Goal: Obtain resource: Download file/media

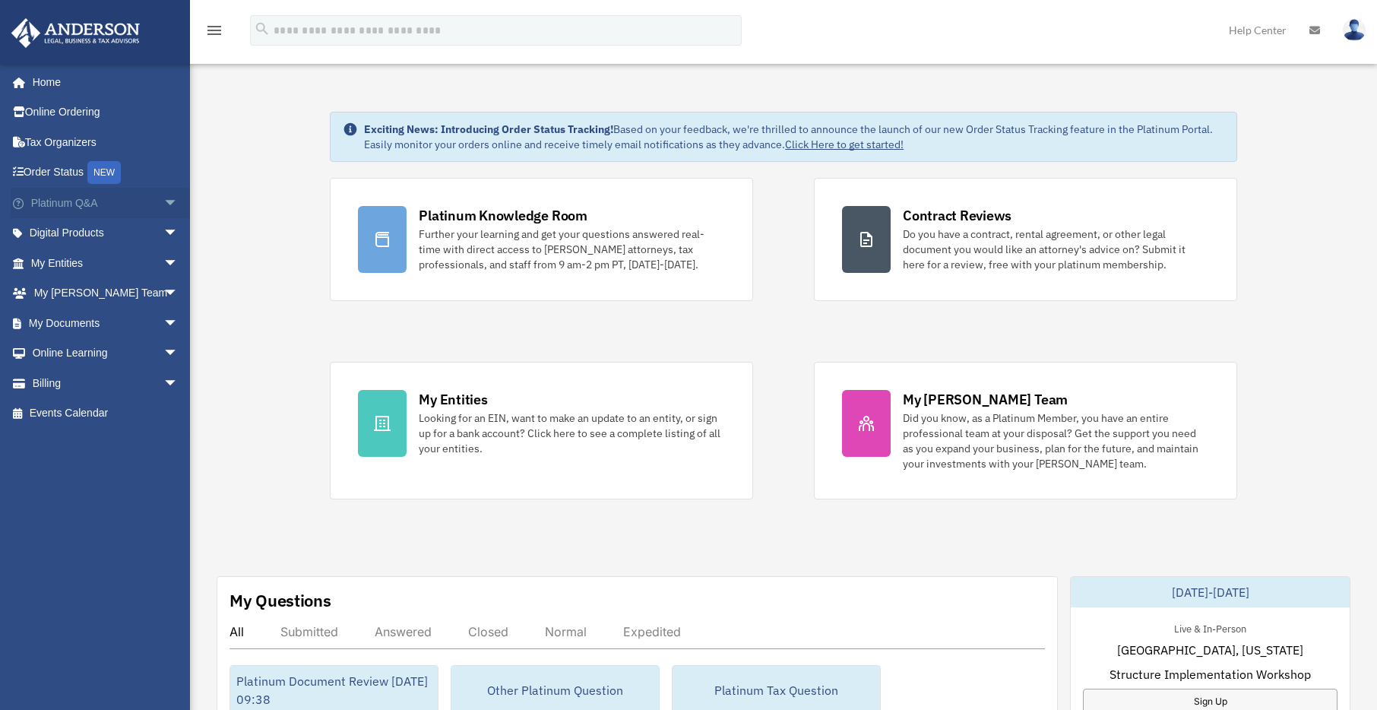
click at [50, 203] on link "Platinum Q&A arrow_drop_down" at bounding box center [106, 203] width 191 height 30
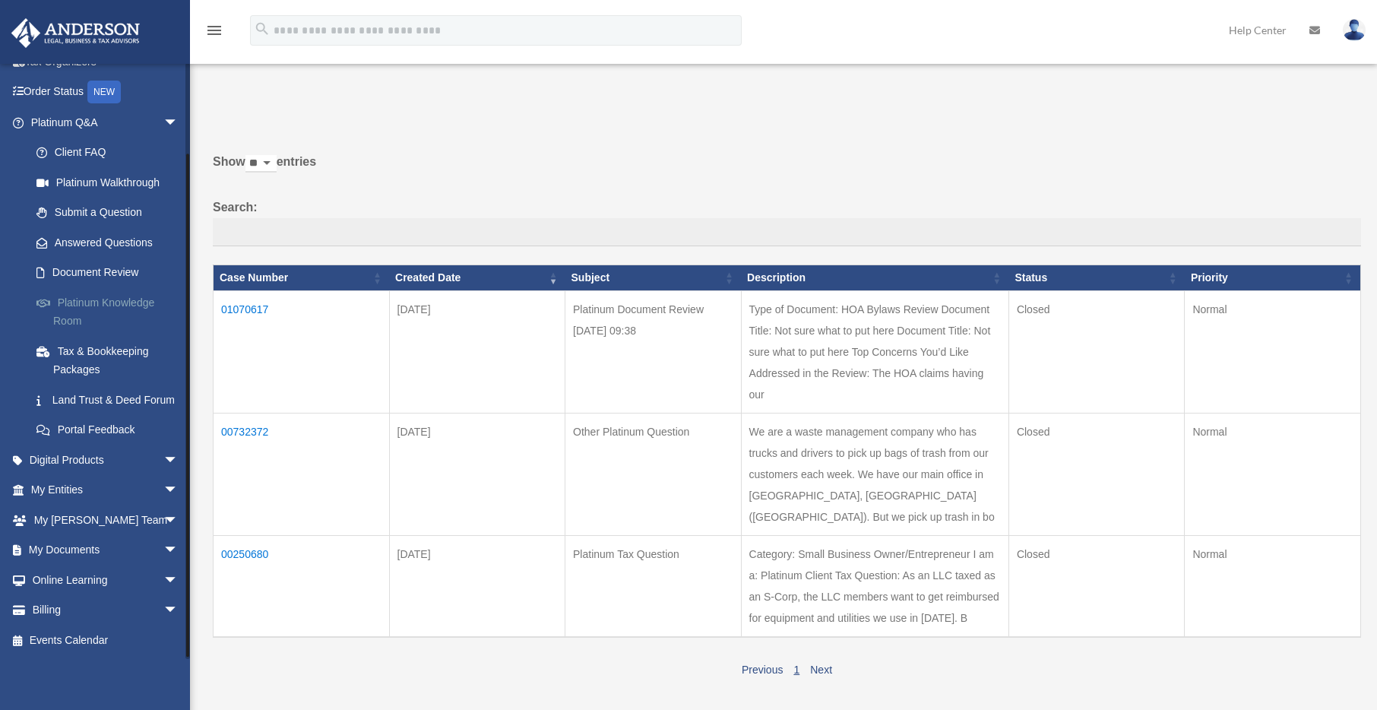
scroll to position [96, 0]
click at [77, 464] on link "Digital Products arrow_drop_down" at bounding box center [106, 459] width 191 height 30
click at [163, 457] on span "arrow_drop_down" at bounding box center [178, 459] width 30 height 31
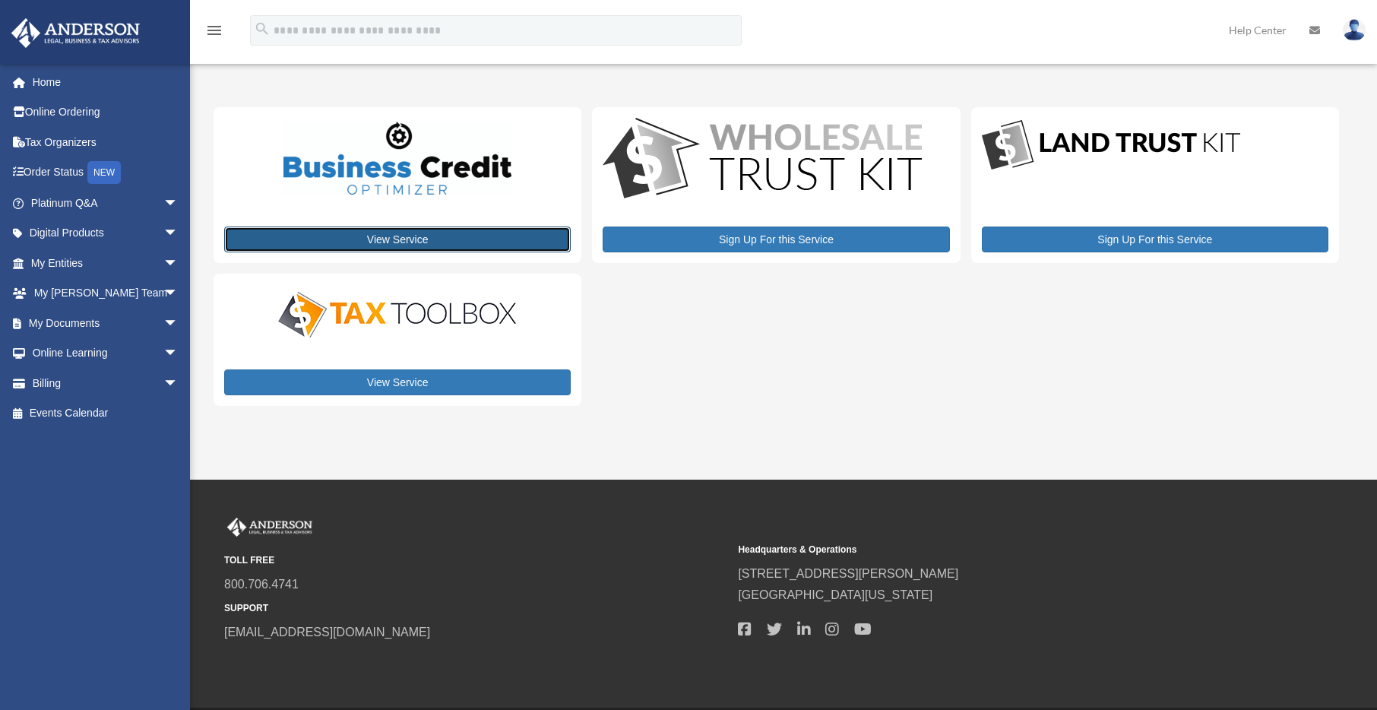
click at [318, 235] on link "View Service" at bounding box center [397, 239] width 346 height 26
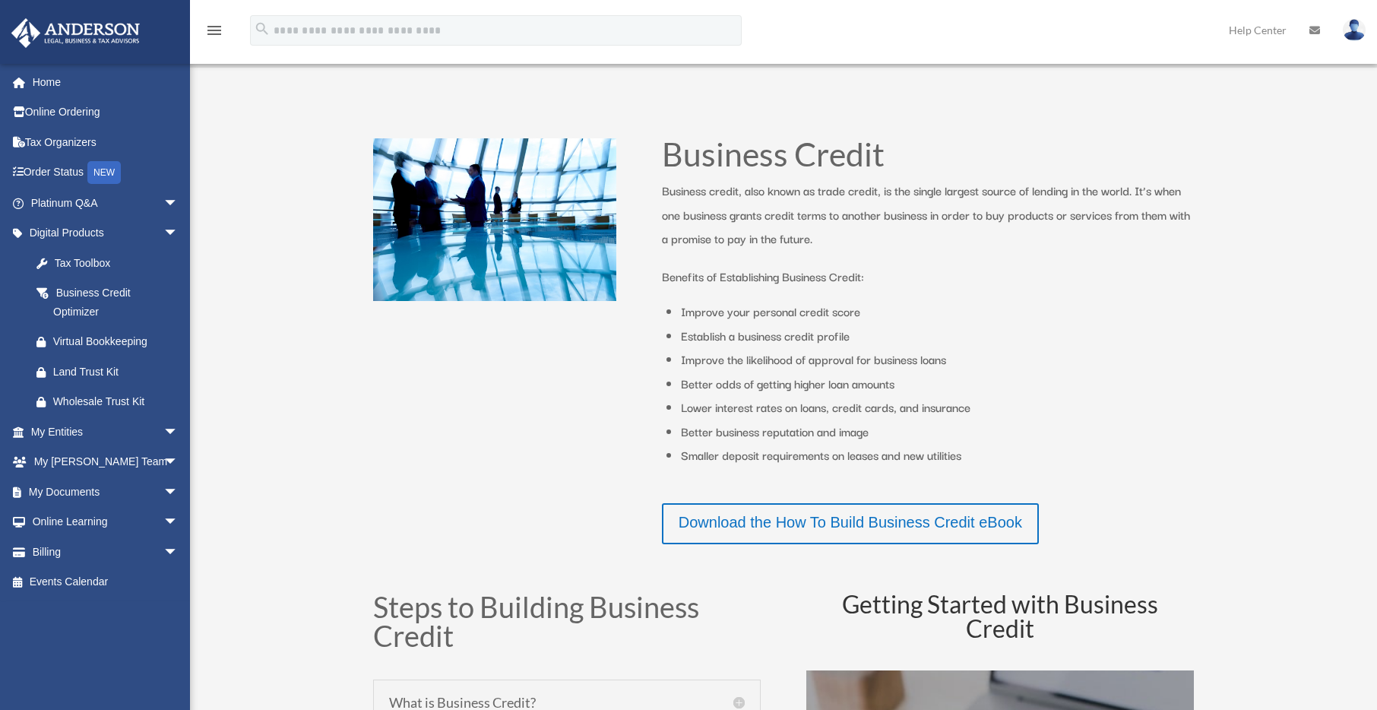
scroll to position [345, 0]
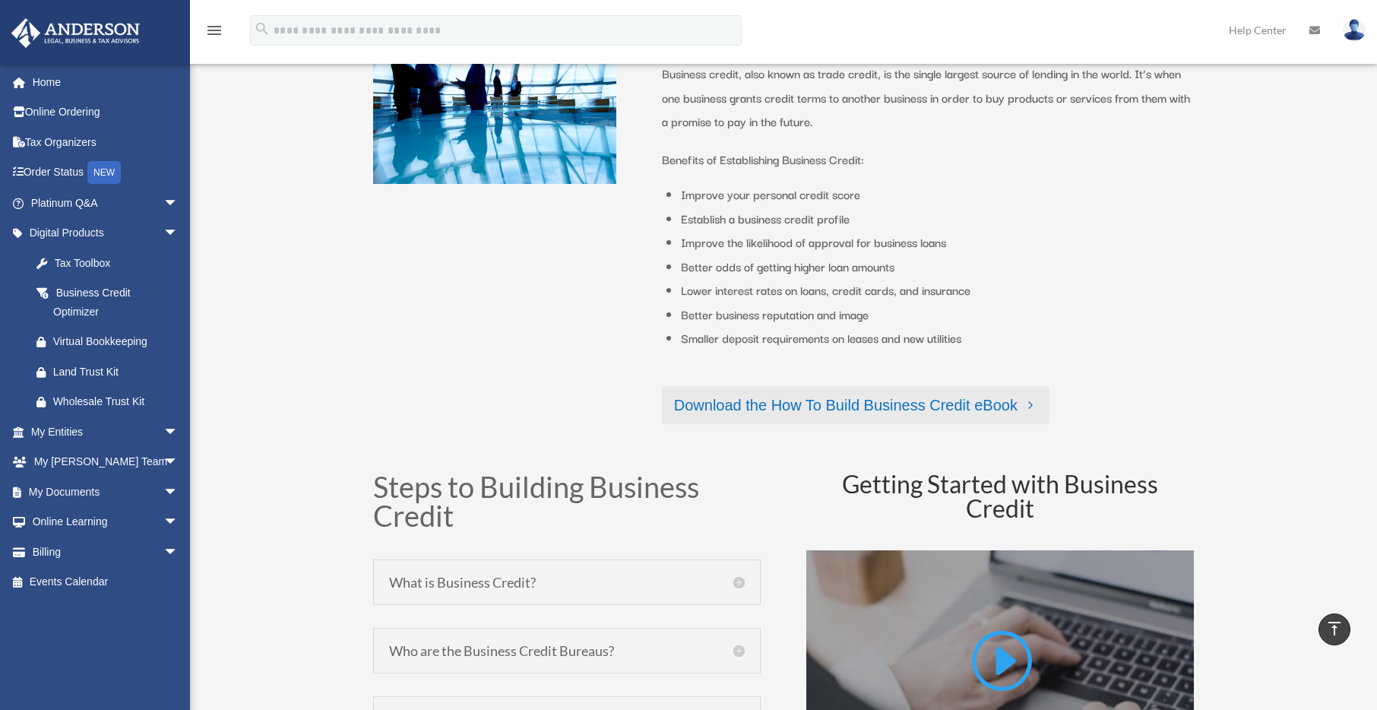
click at [756, 406] on link "Download the How To Build Business Credit eBook" at bounding box center [855, 405] width 387 height 38
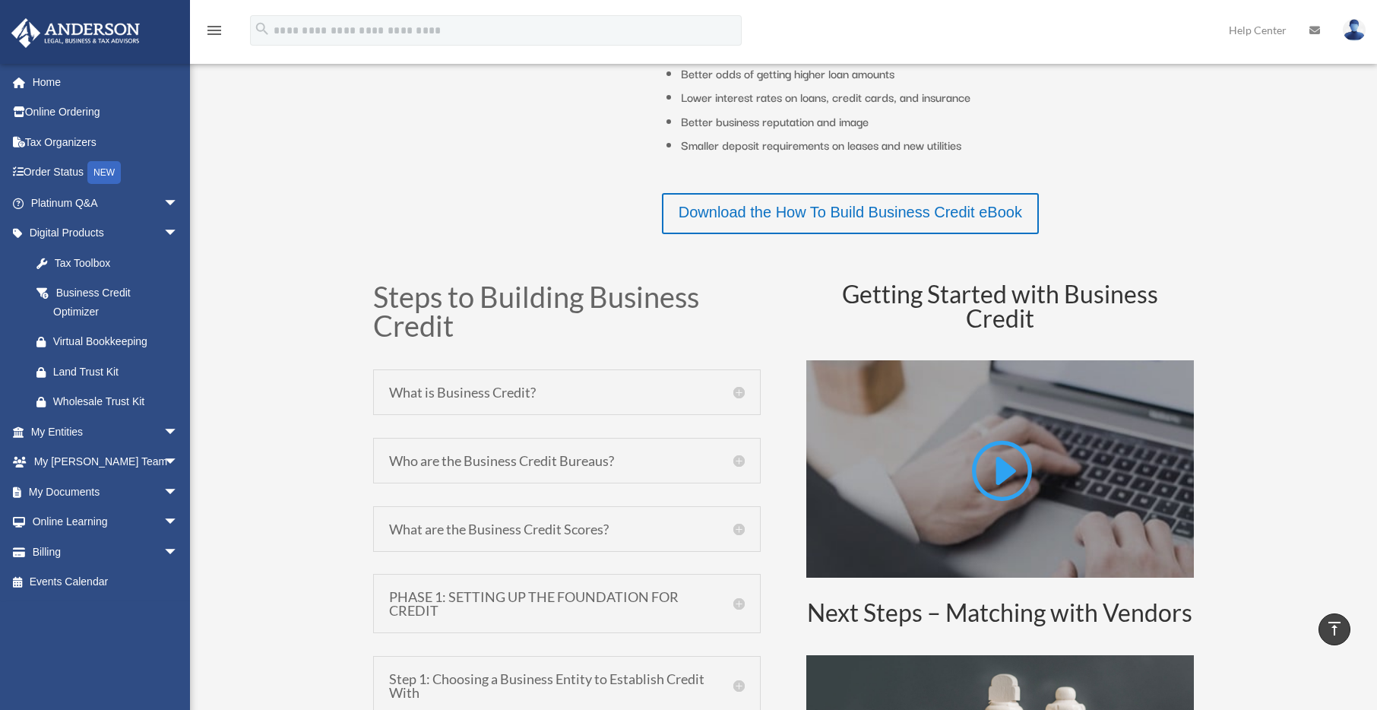
scroll to position [548, 0]
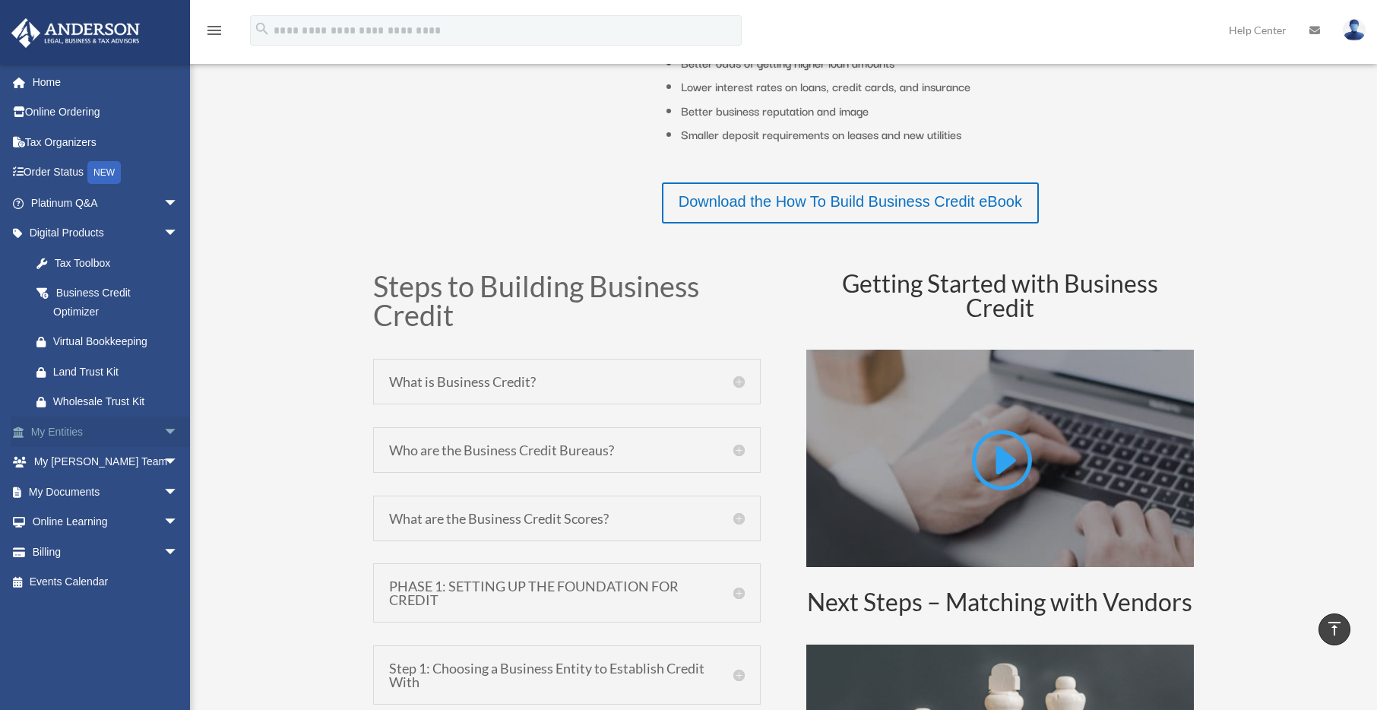
click at [55, 429] on link "My Entities arrow_drop_down" at bounding box center [106, 431] width 191 height 30
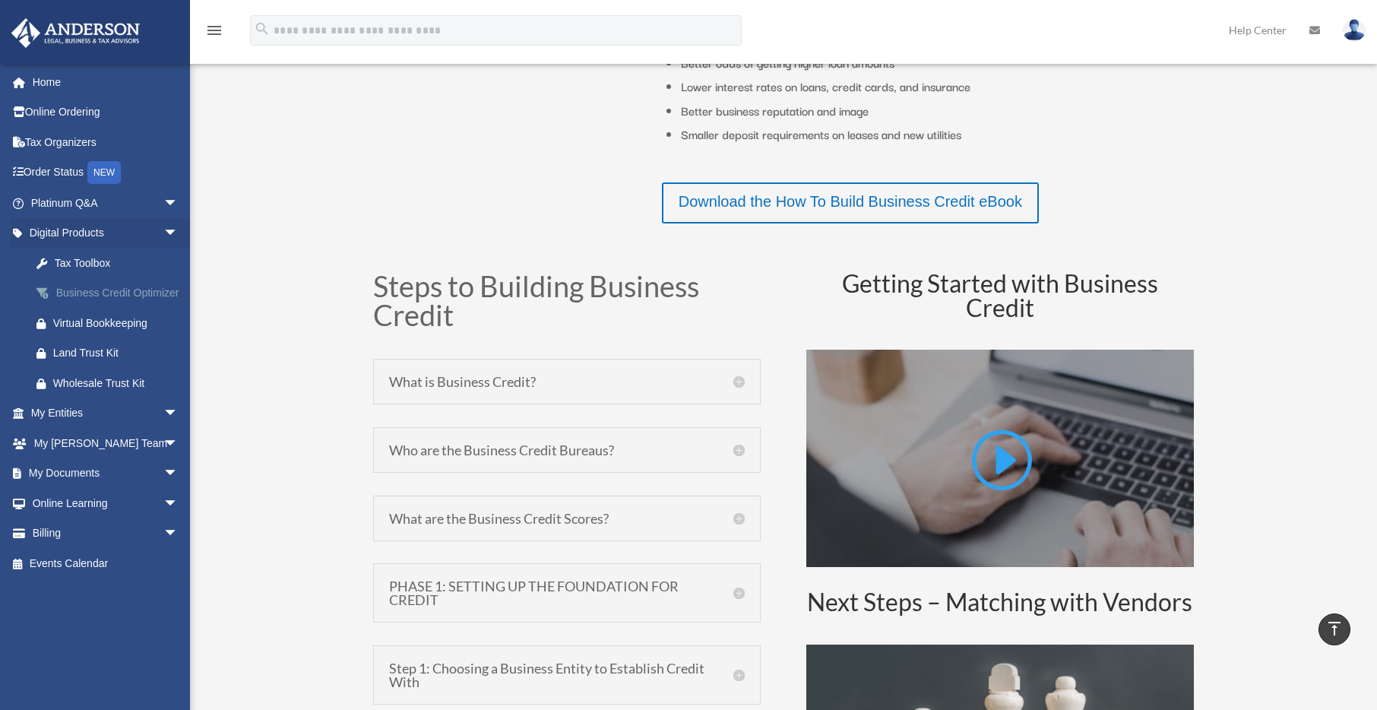
scroll to position [112, 0]
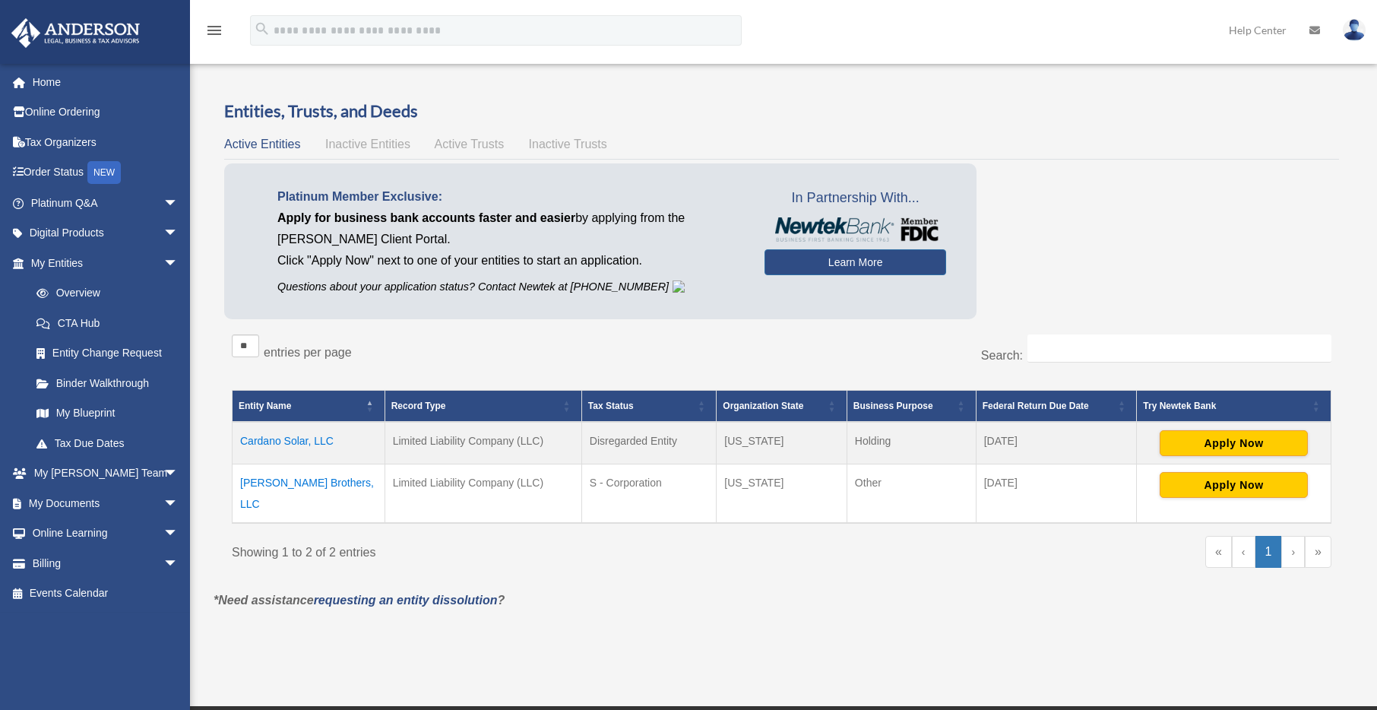
click at [874, 36] on div "menu search Site Menu add cooksiphone@gmail.com My Profile Reset Password Logou…" at bounding box center [688, 37] width 1354 height 52
click at [71, 31] on img at bounding box center [76, 33] width 138 height 30
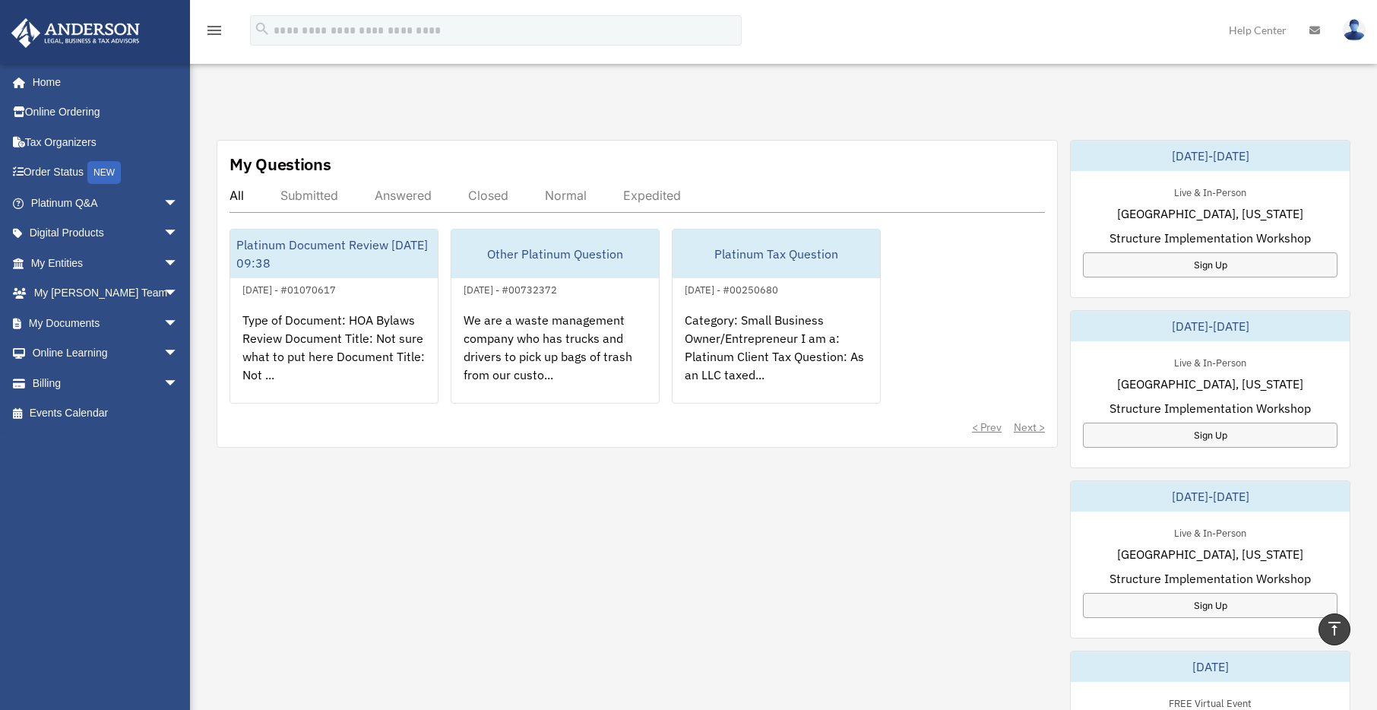
scroll to position [435, 0]
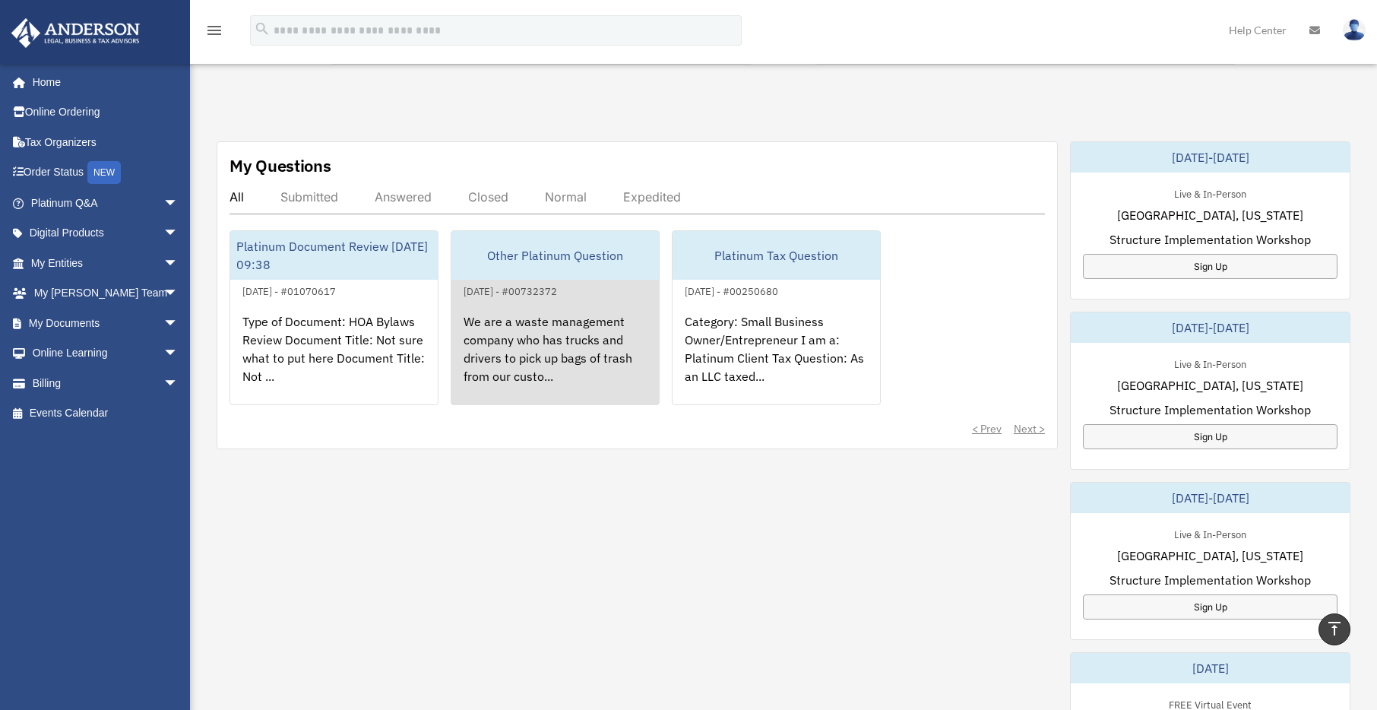
click at [520, 335] on div "We are a waste management company who has trucks and drivers to pick up bags of…" at bounding box center [554, 359] width 207 height 119
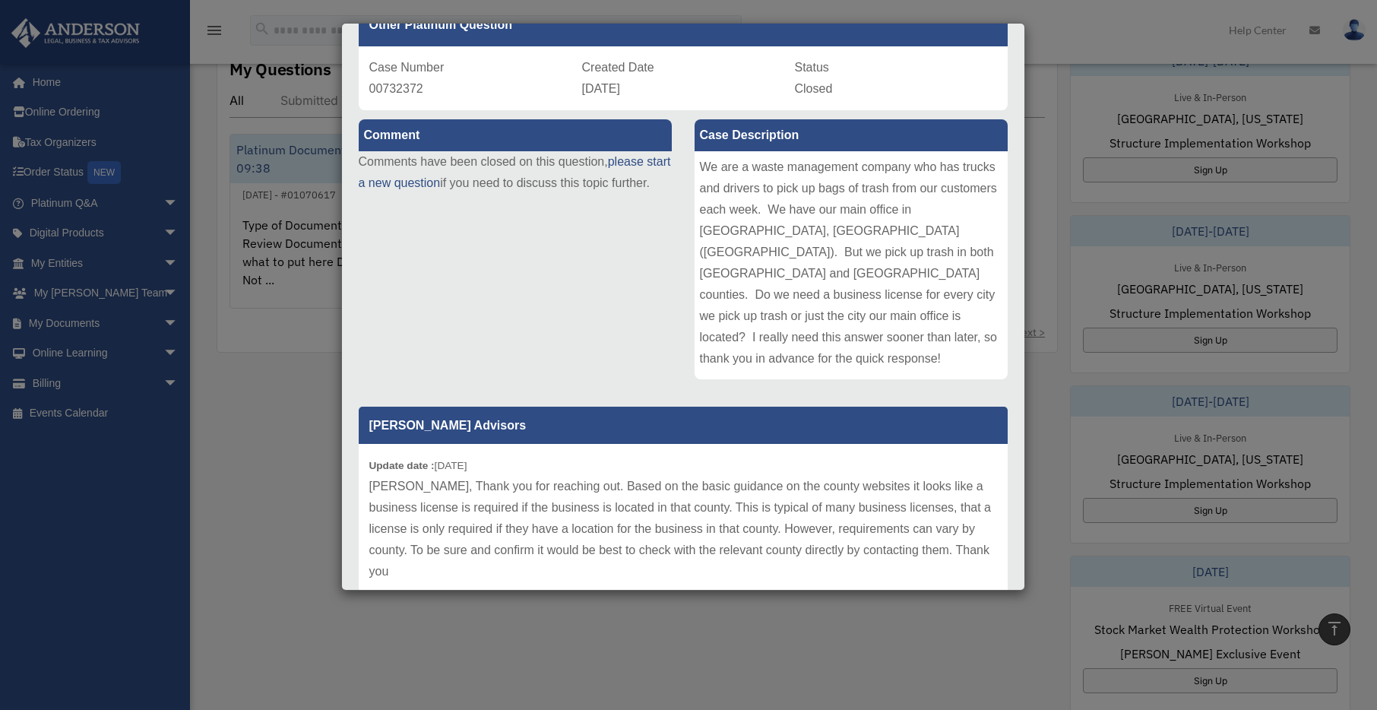
scroll to position [113, 0]
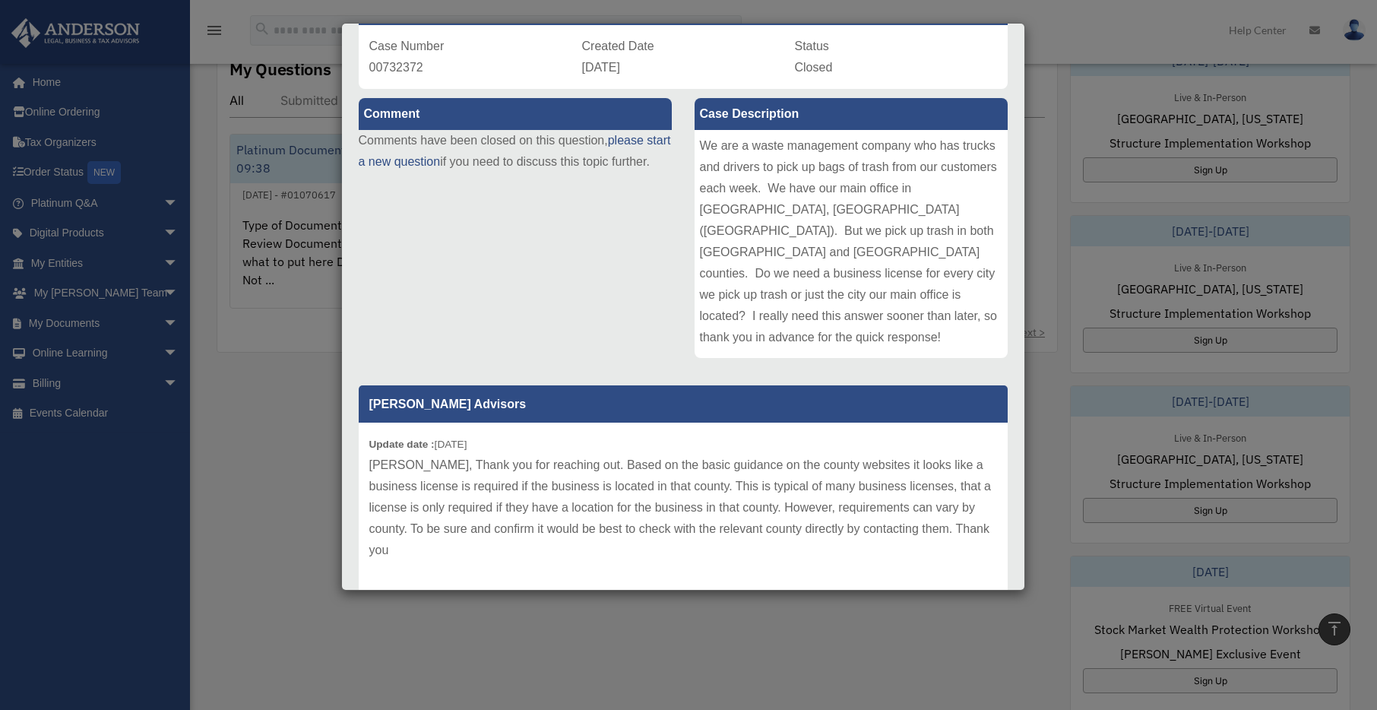
click at [1096, 36] on div "Case Detail × Other Platinum Question Case Number 00732372 Created Date Septemb…" at bounding box center [688, 355] width 1377 height 710
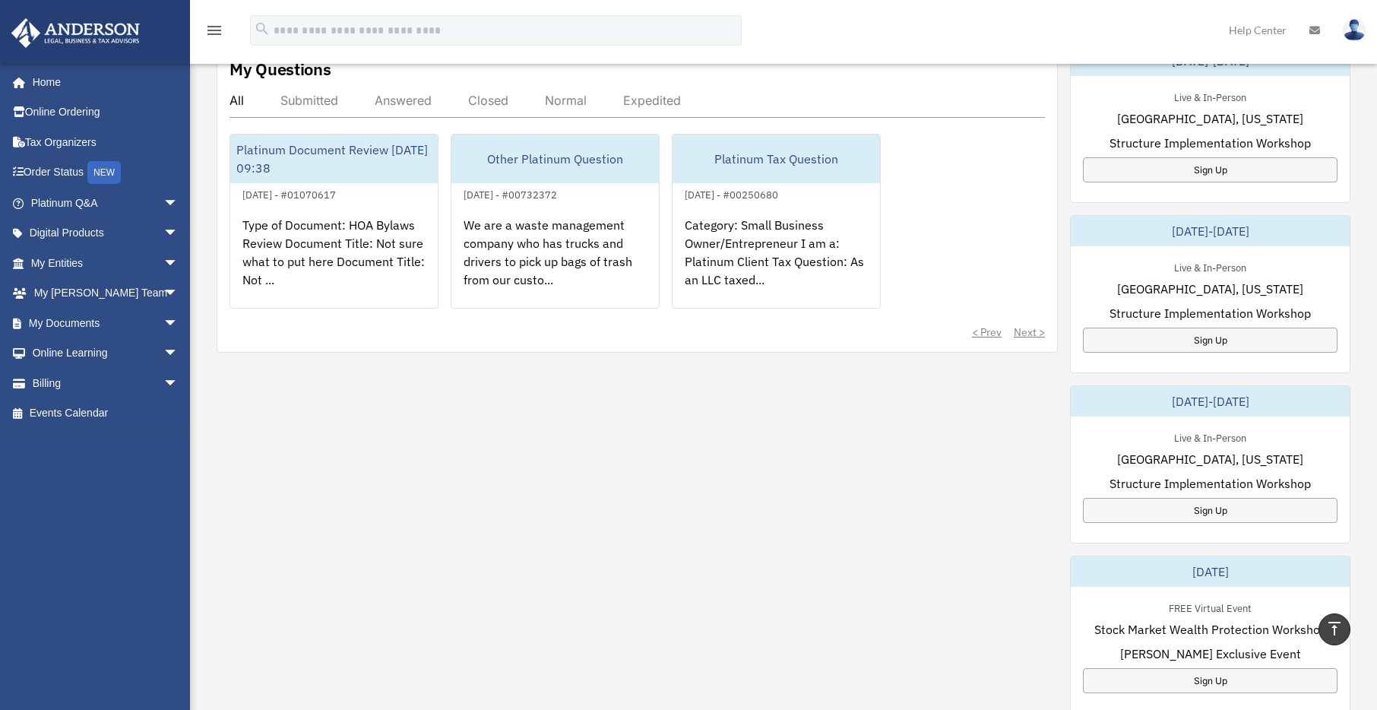
click at [462, 441] on div "My Questions All Submitted Answered Closed Normal Expedited Platinum Document R…" at bounding box center [783, 474] width 1133 height 858
